Goal: Transaction & Acquisition: Purchase product/service

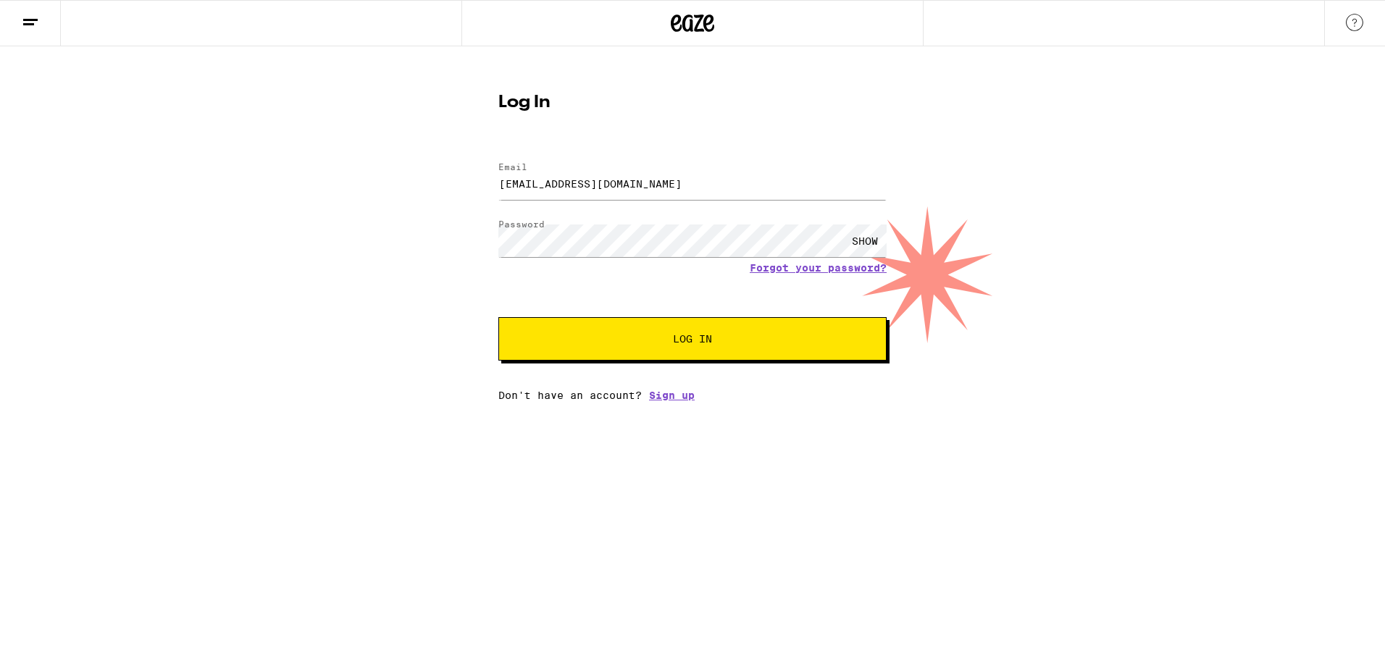
drag, startPoint x: 383, startPoint y: 314, endPoint x: 421, endPoint y: 314, distance: 37.7
click at [385, 314] on div "Log In Email Email [EMAIL_ADDRESS][DOMAIN_NAME] Password Password SHOW Forgot y…" at bounding box center [692, 223] width 1385 height 355
click at [717, 346] on button "Log In" at bounding box center [692, 338] width 388 height 43
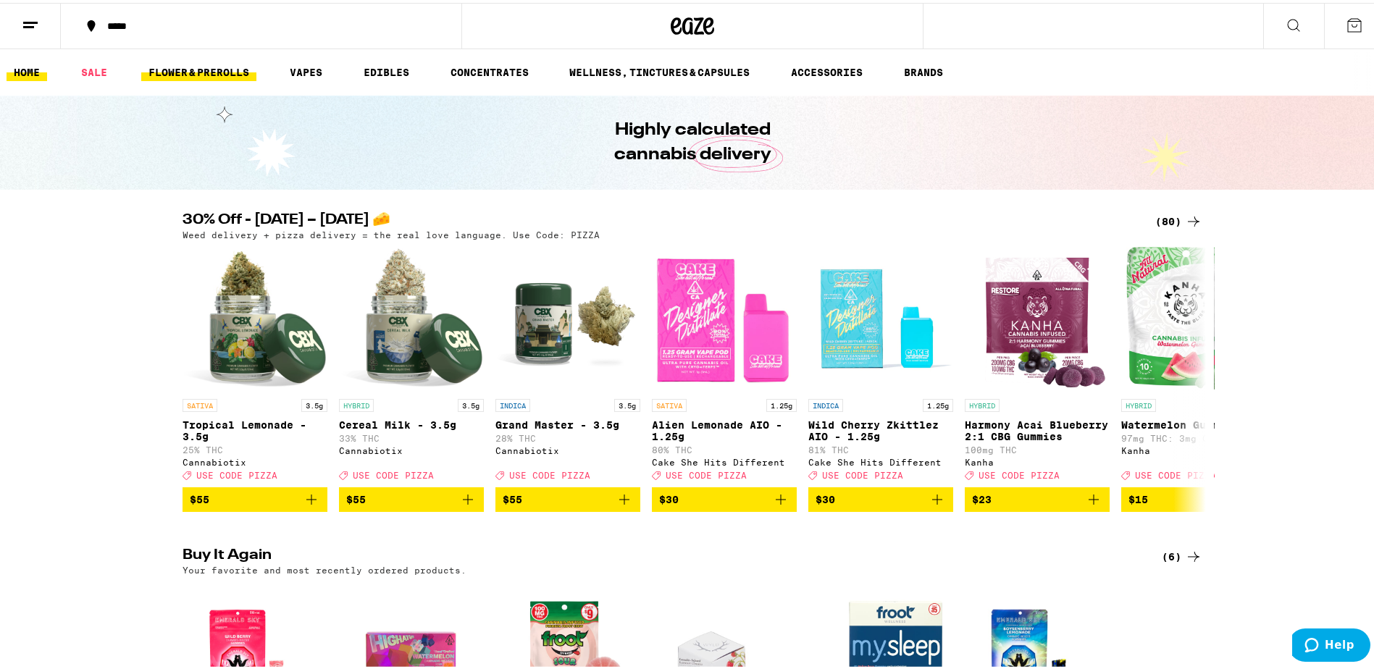
click at [227, 77] on link "FLOWER & PREROLLS" at bounding box center [198, 69] width 115 height 17
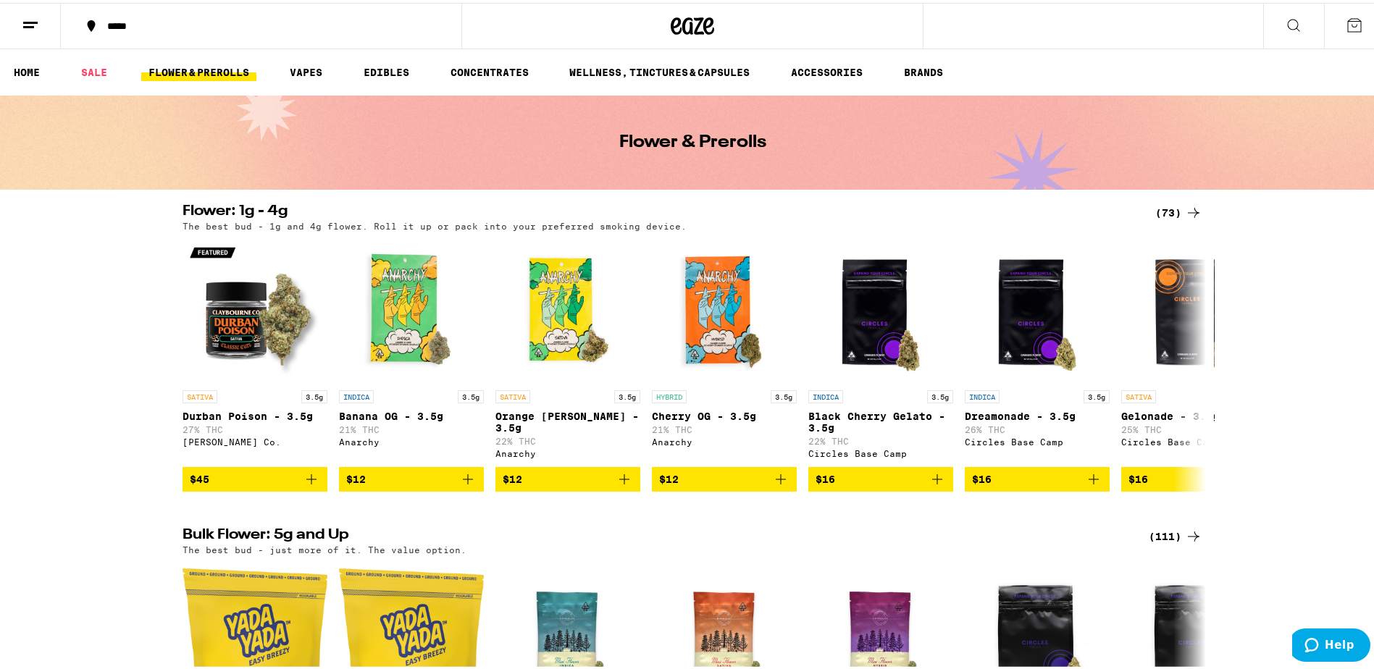
click at [1285, 22] on icon at bounding box center [1293, 22] width 17 height 17
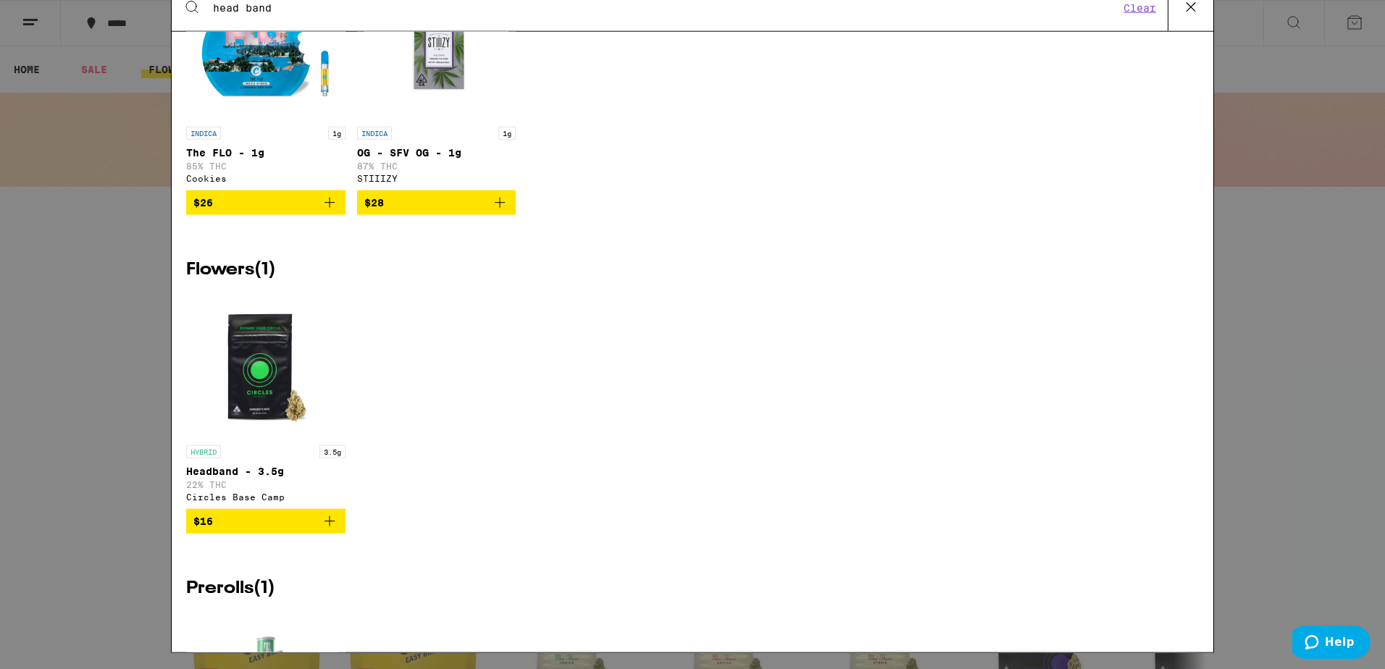
scroll to position [217, 0]
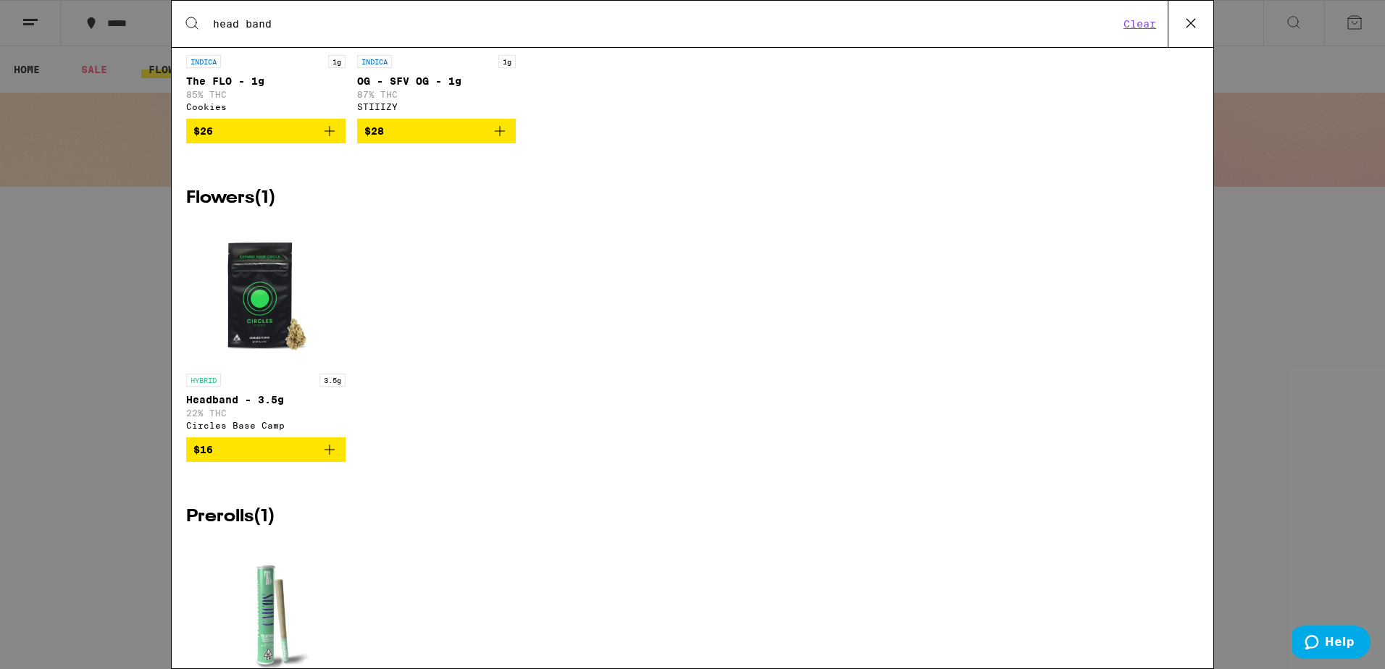
type input "head band"
click at [243, 458] on span "$16" at bounding box center [265, 449] width 145 height 17
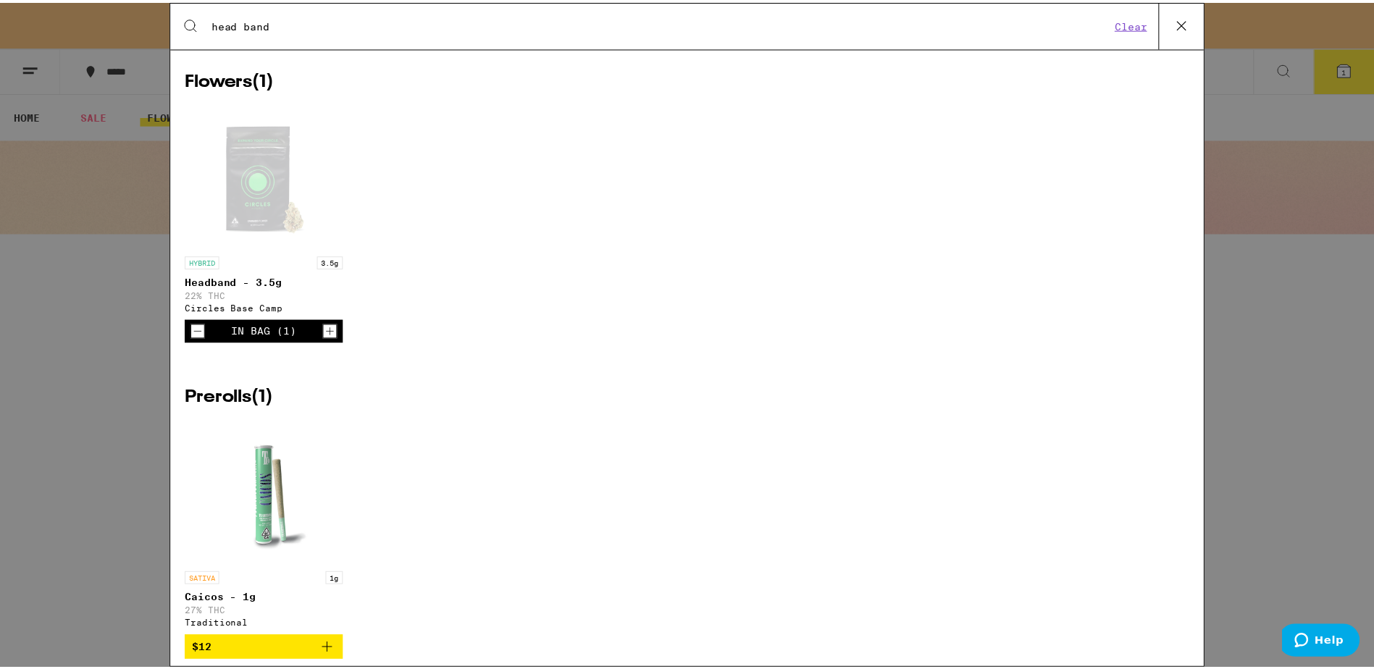
scroll to position [310, 0]
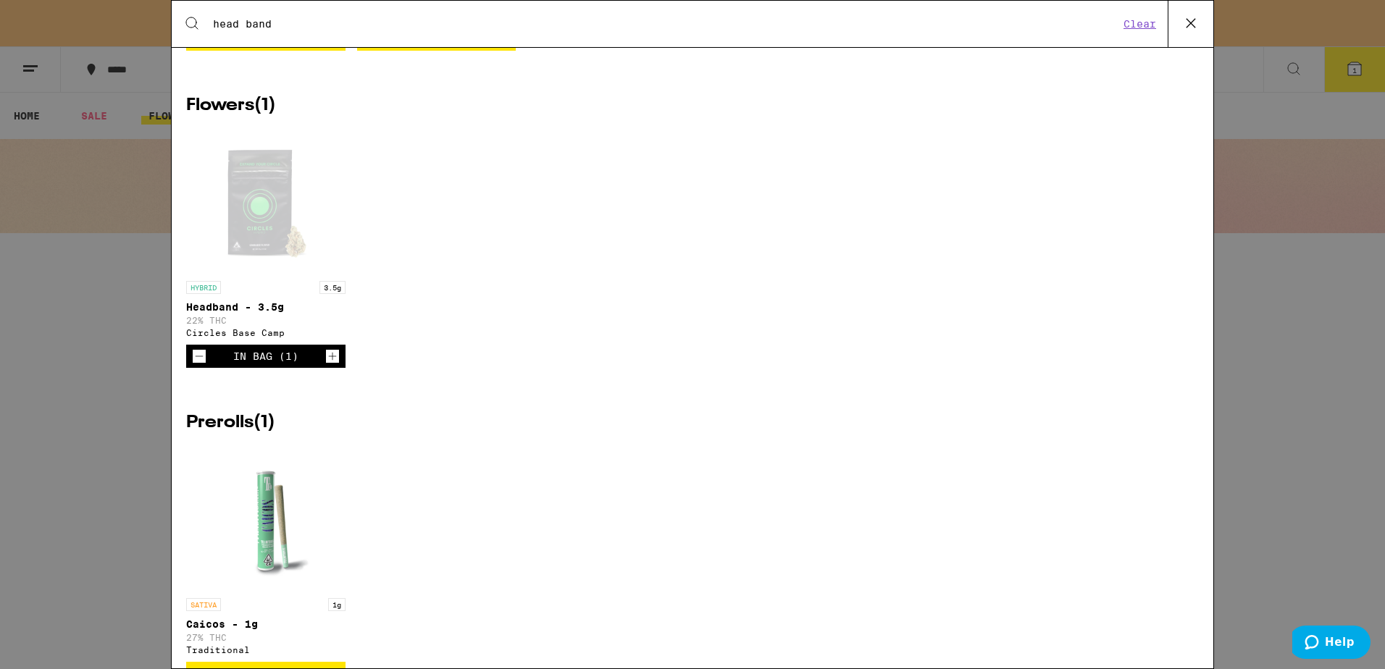
click at [1189, 22] on icon at bounding box center [1191, 23] width 22 height 22
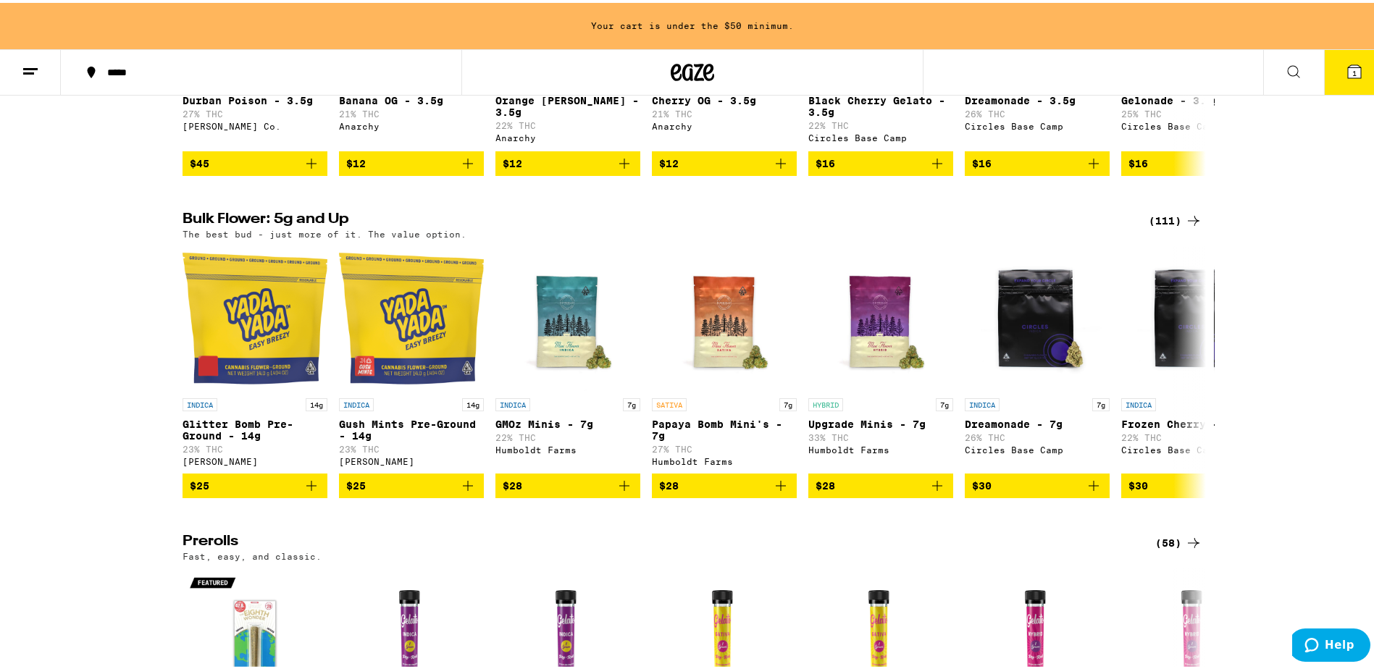
scroll to position [652, 0]
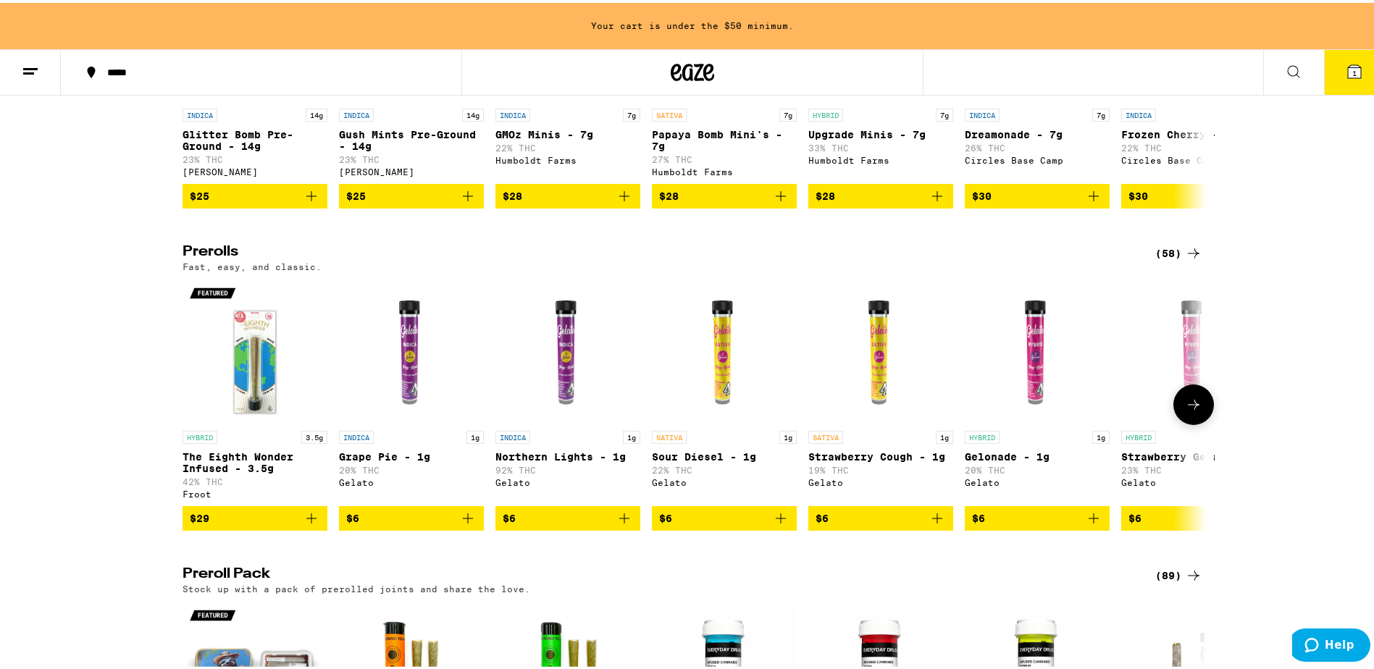
click at [1131, 521] on span "$6" at bounding box center [1134, 516] width 13 height 12
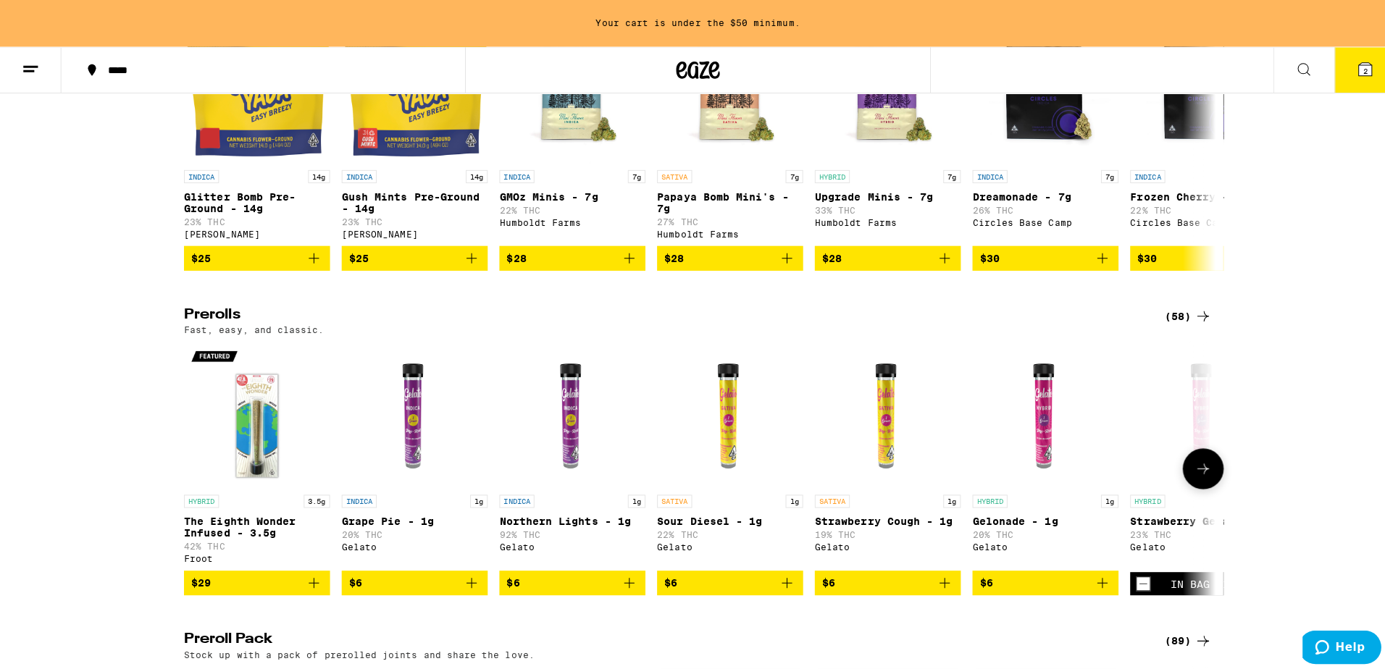
scroll to position [507, 0]
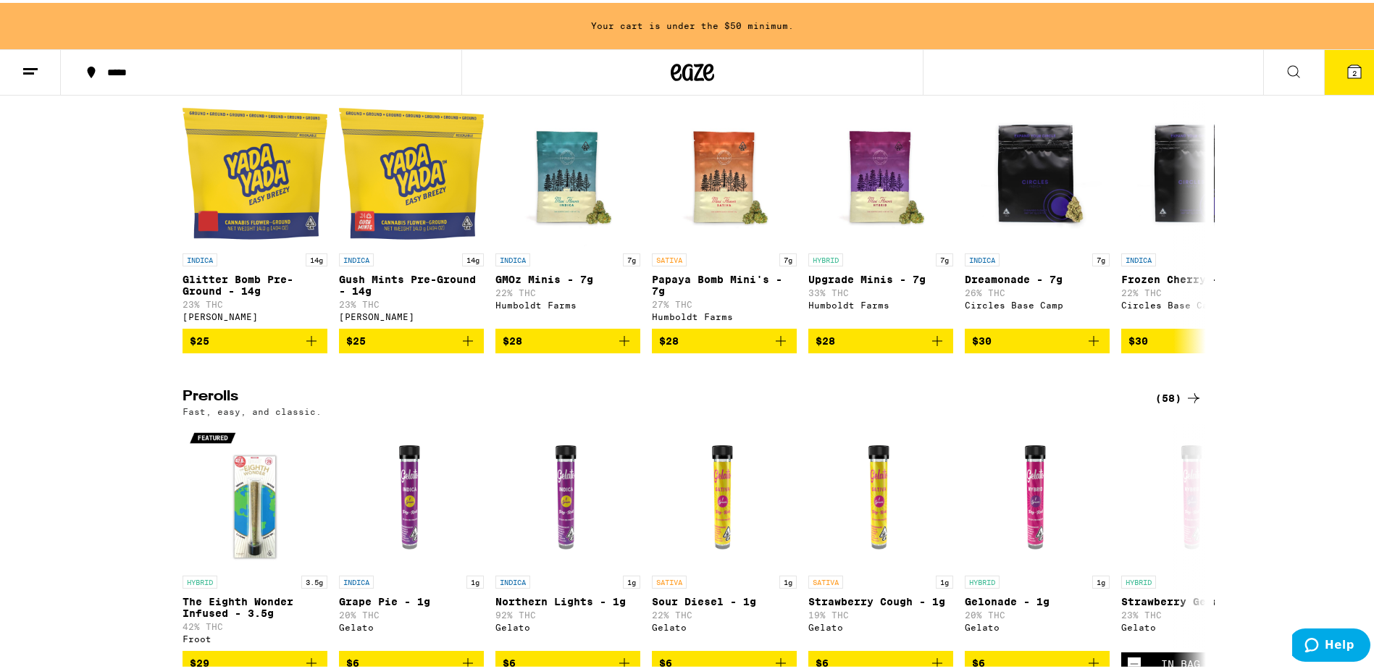
click at [1348, 72] on icon at bounding box center [1354, 68] width 13 height 13
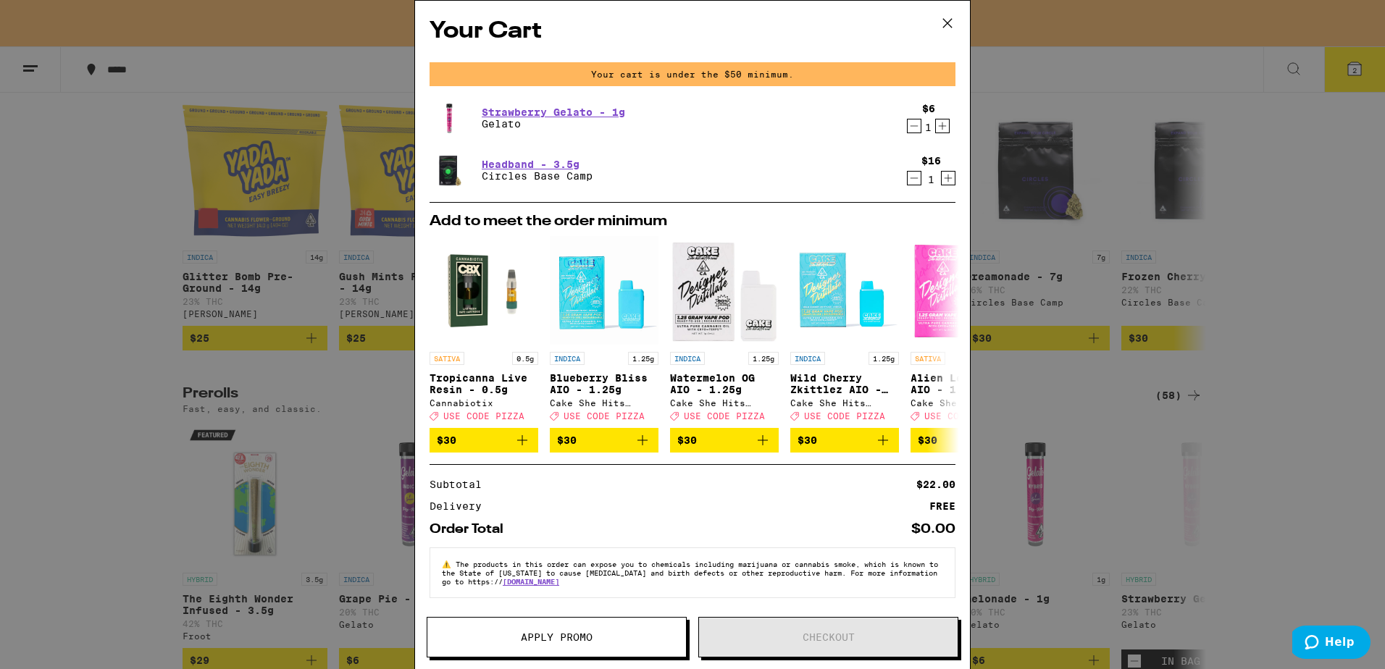
scroll to position [9, 0]
click at [942, 169] on icon "Increment" at bounding box center [948, 177] width 13 height 17
drag, startPoint x: 511, startPoint y: 654, endPoint x: 837, endPoint y: 508, distance: 356.3
click at [837, 508] on div "Delivery FREE" at bounding box center [692, 506] width 526 height 10
click at [944, 175] on icon "Increment" at bounding box center [948, 179] width 8 height 8
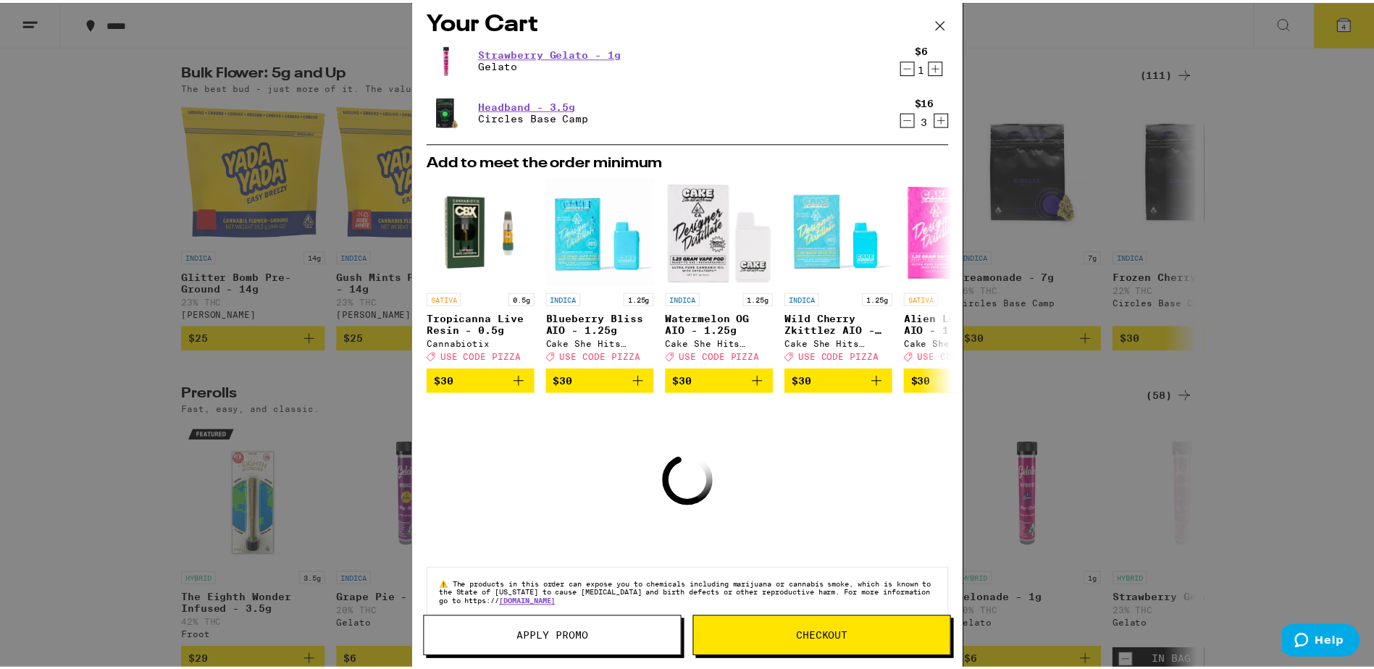
scroll to position [0, 0]
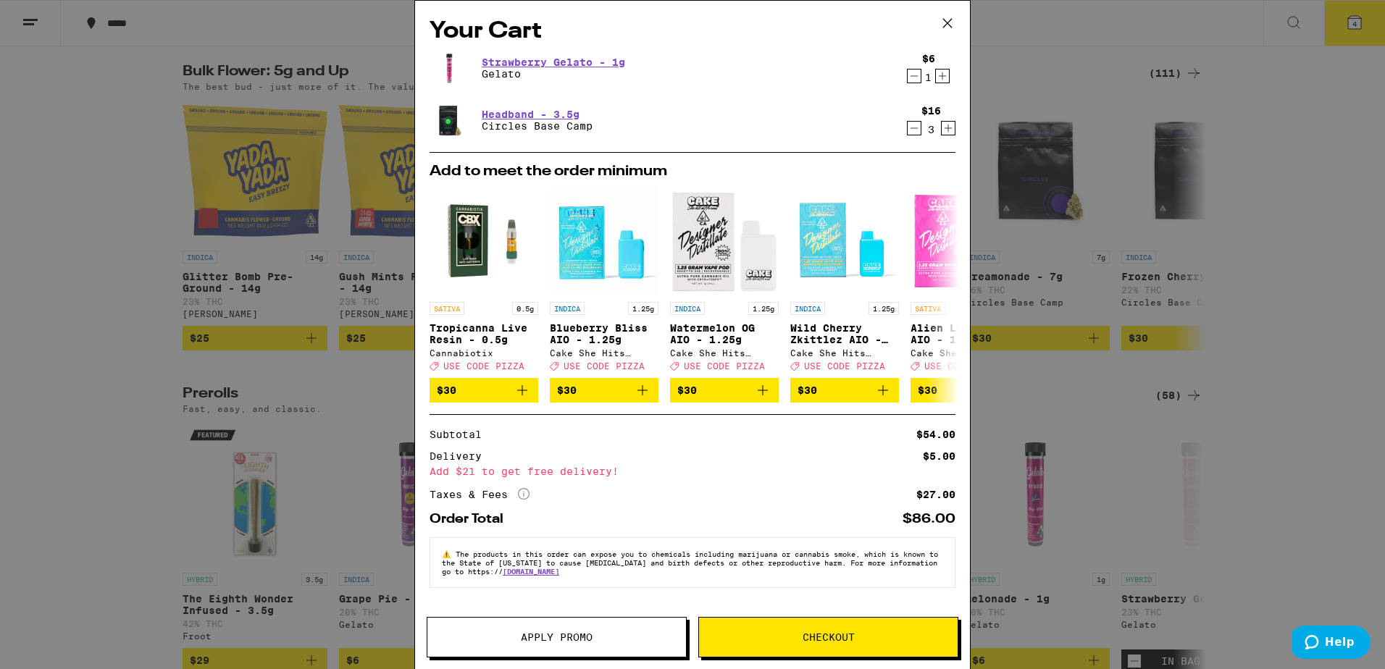
click at [942, 24] on icon at bounding box center [947, 23] width 22 height 22
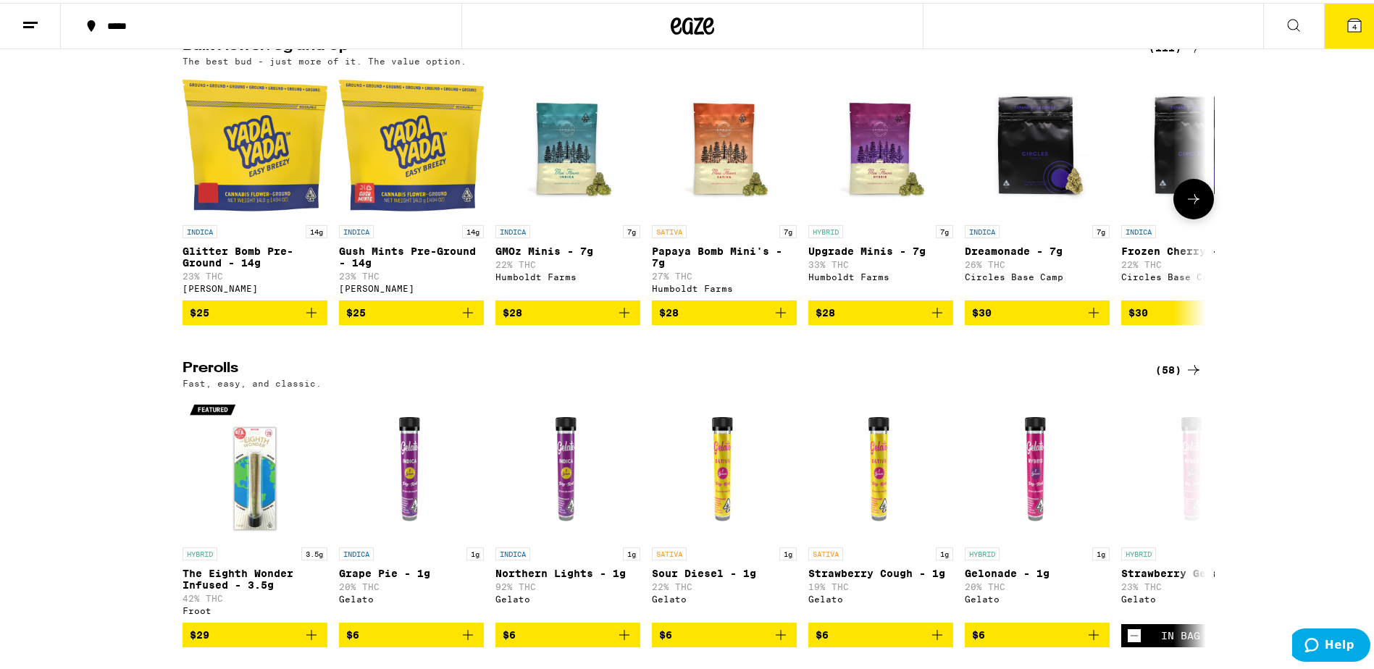
scroll to position [533, 0]
